Goal: Find specific page/section: Find specific page/section

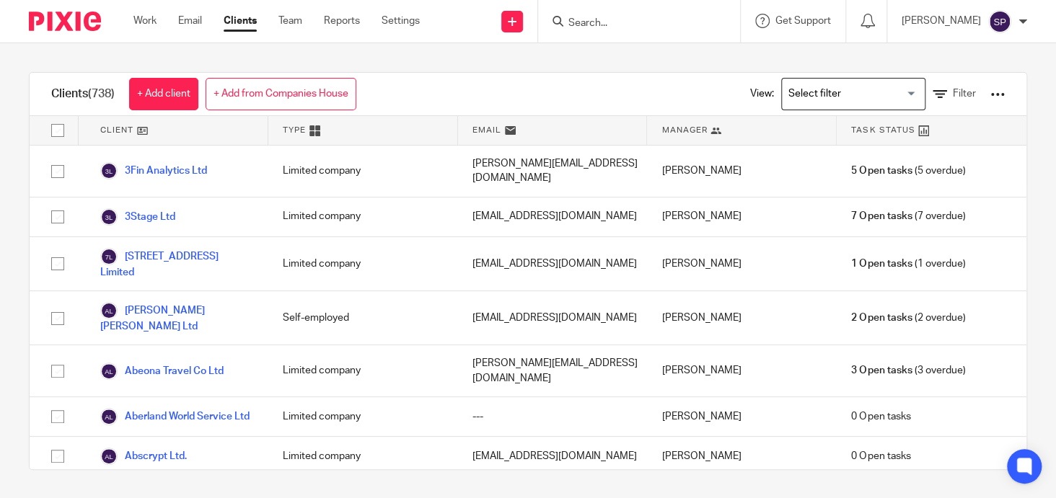
click at [599, 23] on input "Search" at bounding box center [632, 23] width 130 height 13
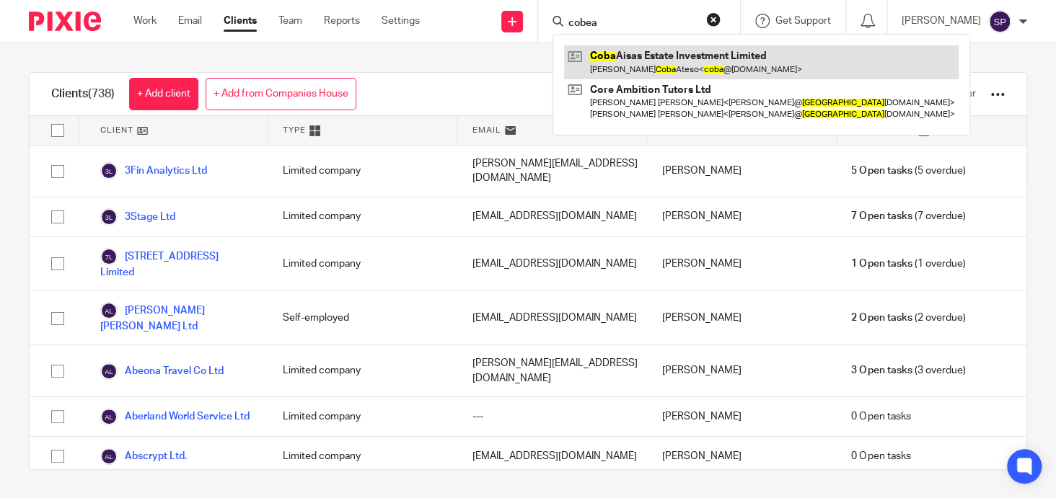
type input "cobea"
click at [643, 55] on link at bounding box center [761, 61] width 395 height 33
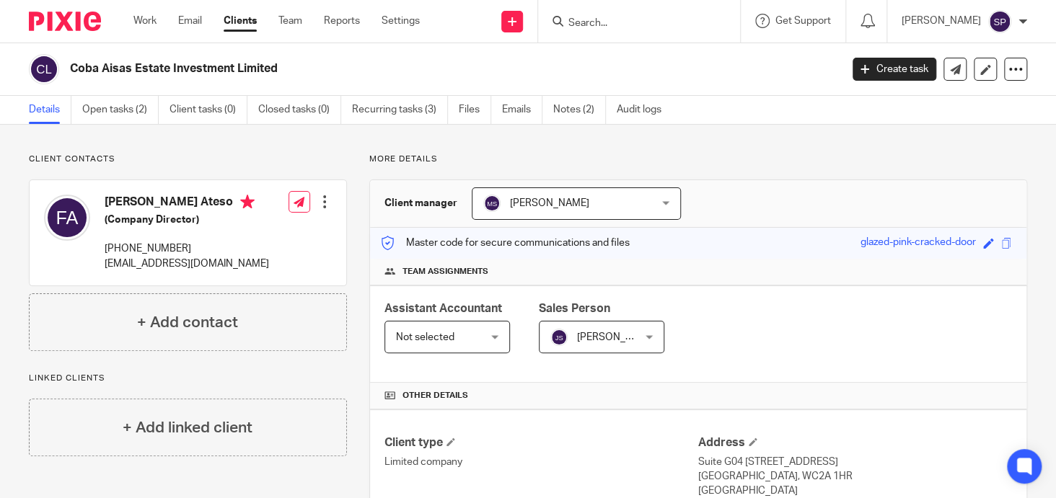
drag, startPoint x: 64, startPoint y: 64, endPoint x: 298, endPoint y: 80, distance: 234.3
click at [298, 80] on div "Coba Aisas Estate Investment Limited" at bounding box center [430, 69] width 802 height 30
copy h2 "Coba Aisas Estate Investment Limited"
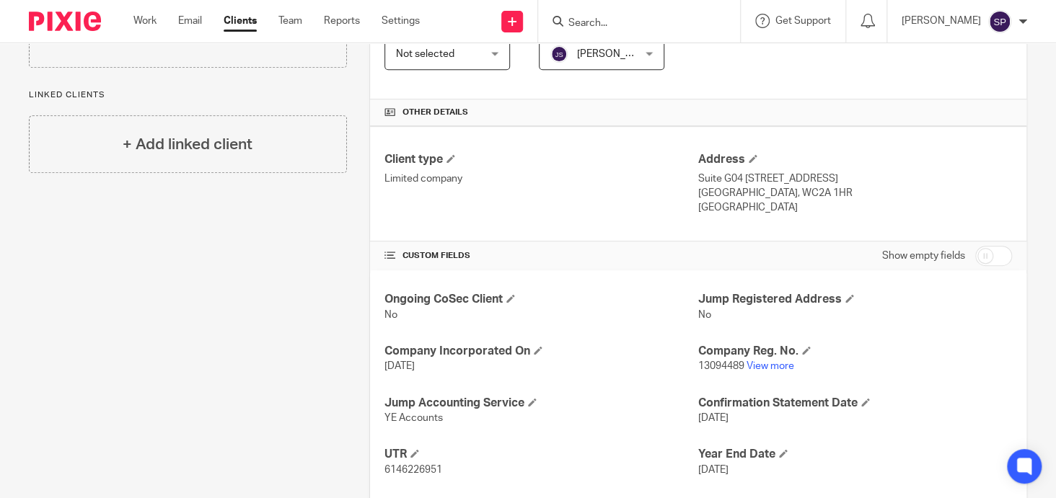
scroll to position [360, 0]
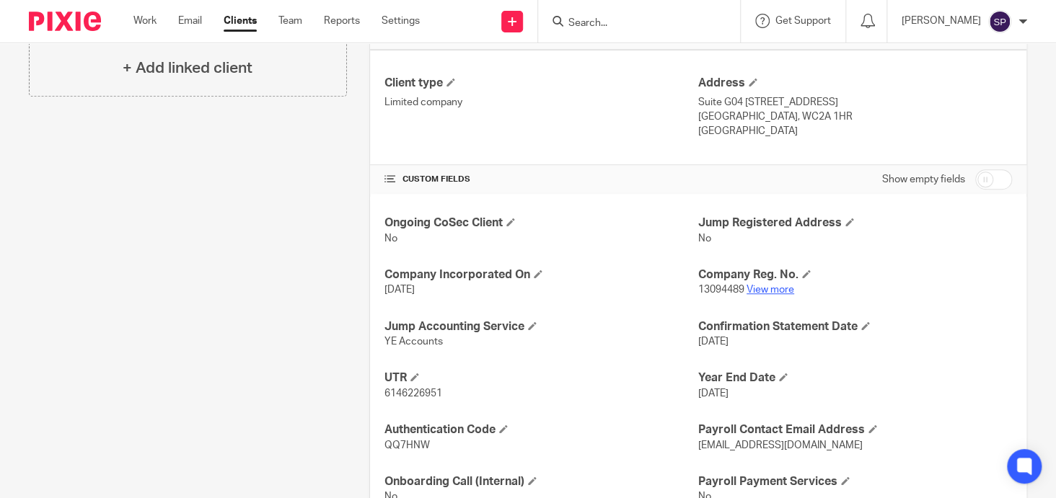
click at [765, 288] on link "View more" at bounding box center [771, 290] width 48 height 10
